Goal: Task Accomplishment & Management: Use online tool/utility

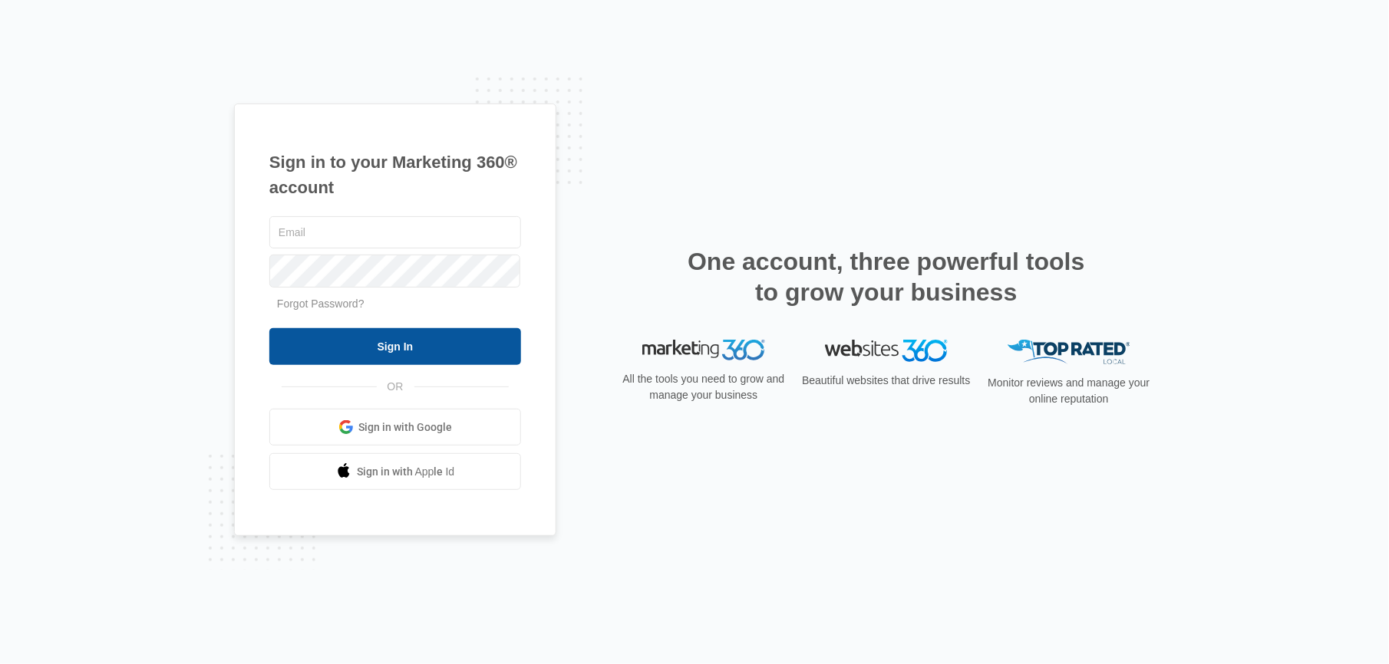
type input "[PERSON_NAME][EMAIL_ADDRESS][DOMAIN_NAME]"
click at [373, 347] on input "Sign In" at bounding box center [395, 346] width 252 height 37
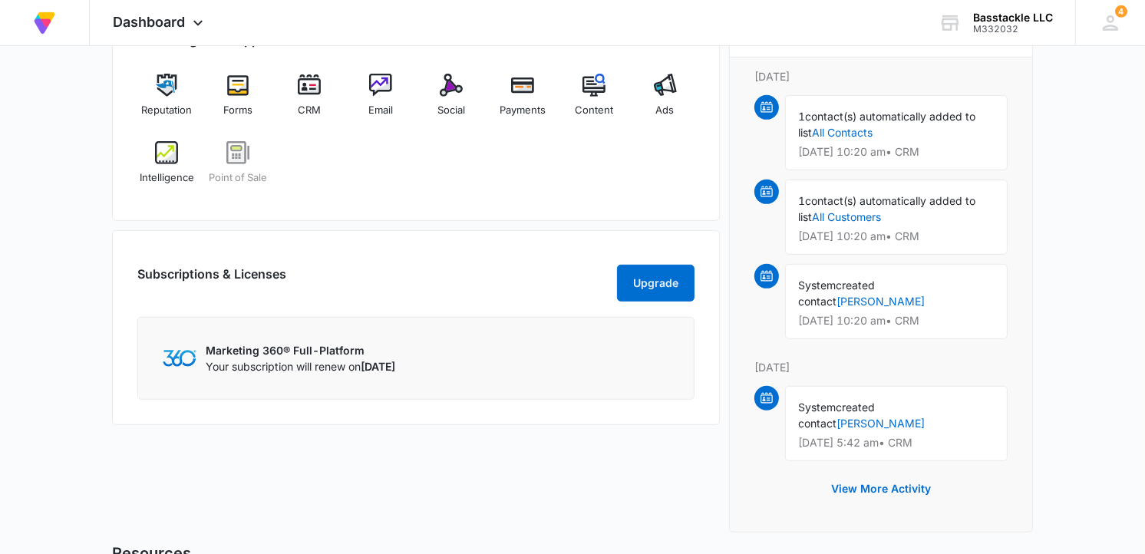
scroll to position [678, 0]
click at [236, 90] on img at bounding box center [237, 84] width 23 height 23
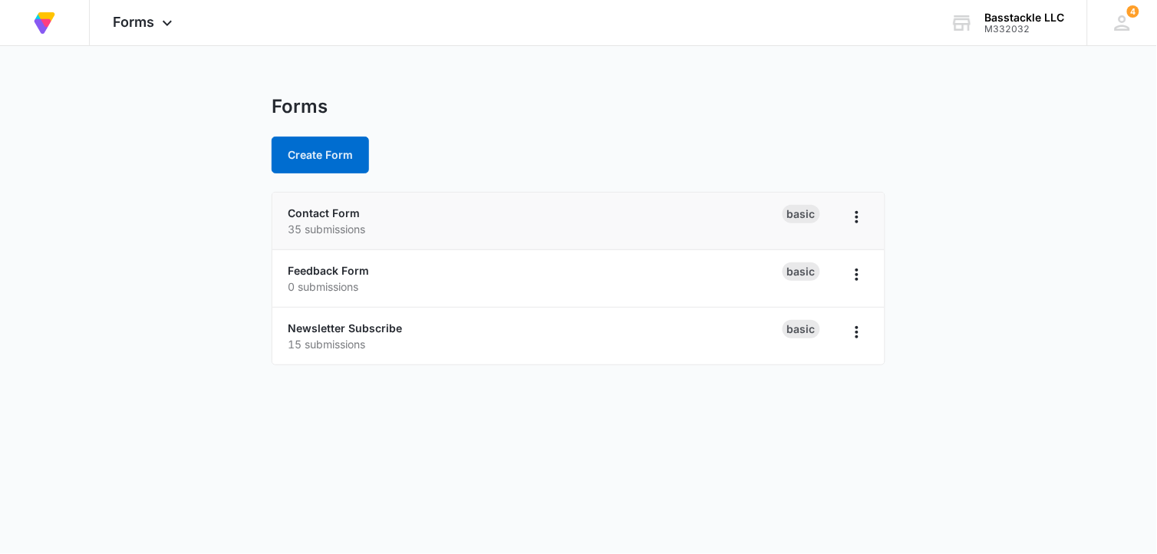
click at [369, 216] on div "Contact Form 35 submissions" at bounding box center [535, 221] width 495 height 32
click at [299, 209] on link "Contact Form" at bounding box center [324, 212] width 72 height 13
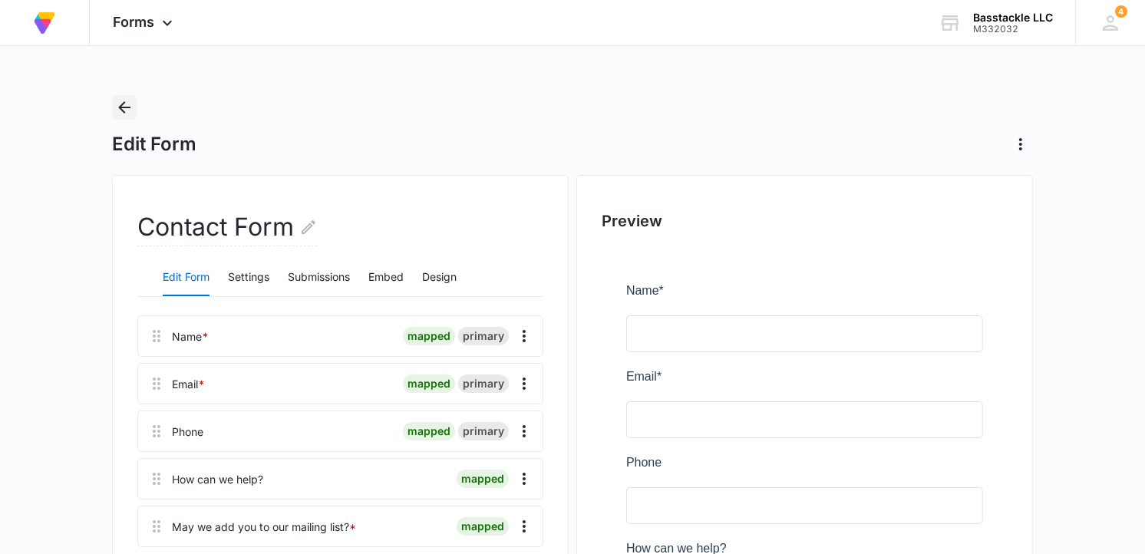
click at [128, 100] on icon "Back" at bounding box center [124, 107] width 18 height 18
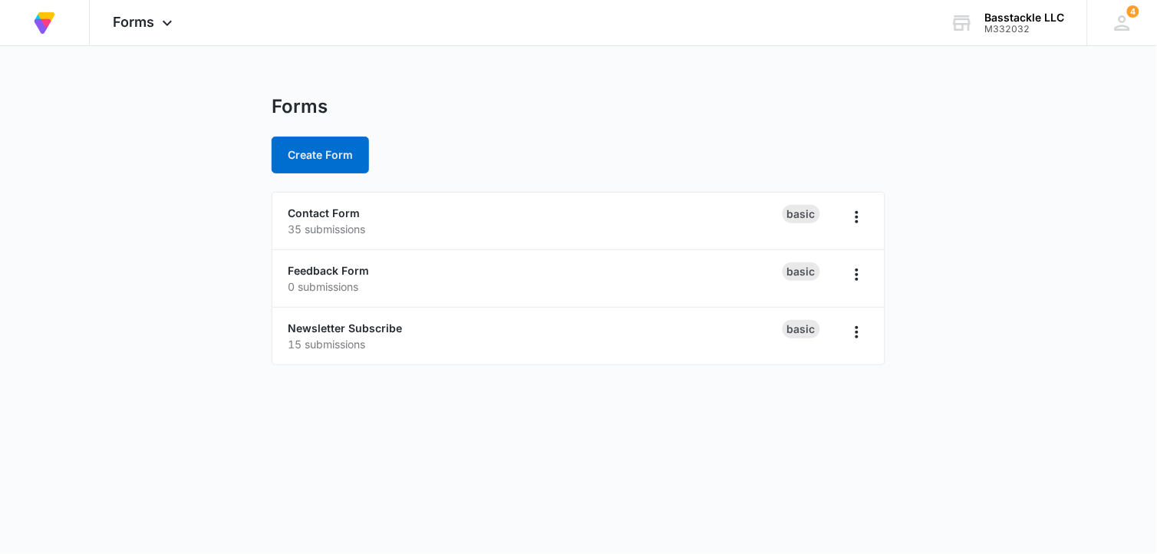
click at [128, 100] on main "Forms Create Form Contact Form 35 submissions Basic Feedback Form 0 submissions…" at bounding box center [578, 239] width 1157 height 288
